Goal: Task Accomplishment & Management: Use online tool/utility

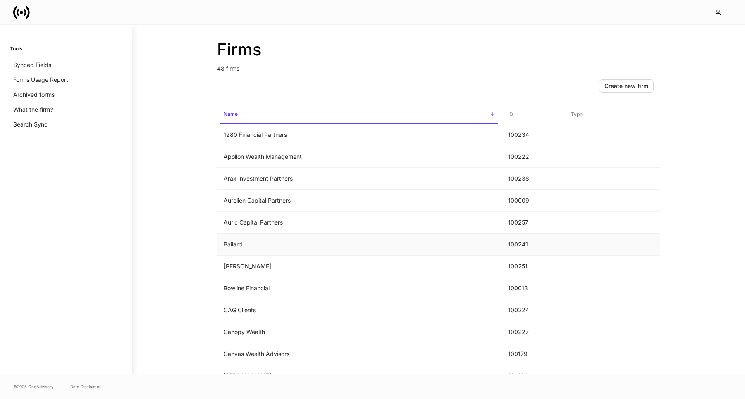
click at [284, 247] on td "Bailard" at bounding box center [359, 245] width 285 height 22
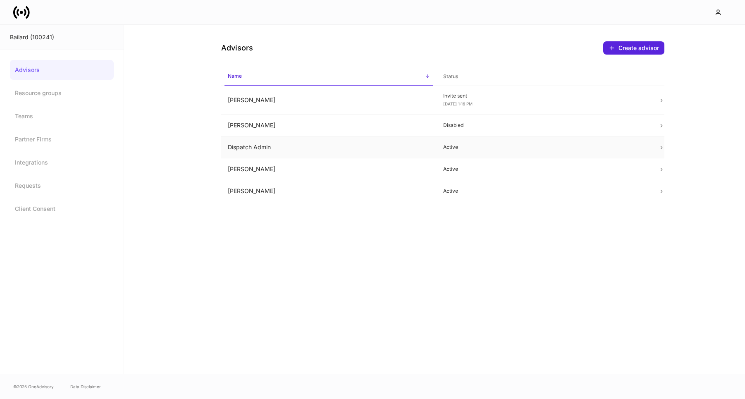
click at [285, 140] on td "Dispatch Admin" at bounding box center [328, 147] width 215 height 22
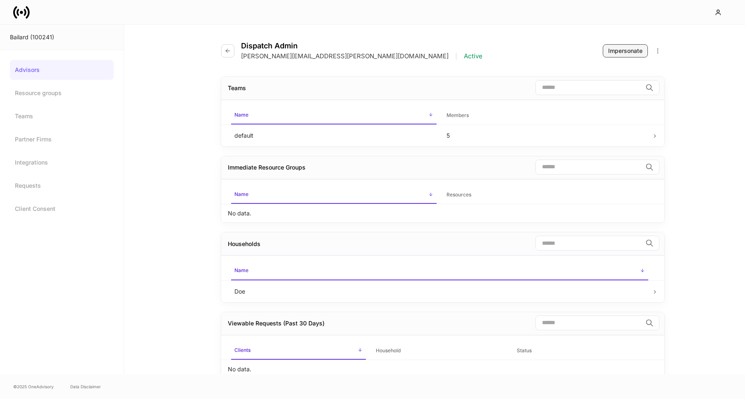
click at [623, 47] on div "Impersonate" at bounding box center [625, 51] width 34 height 8
